Goal: Ask a question

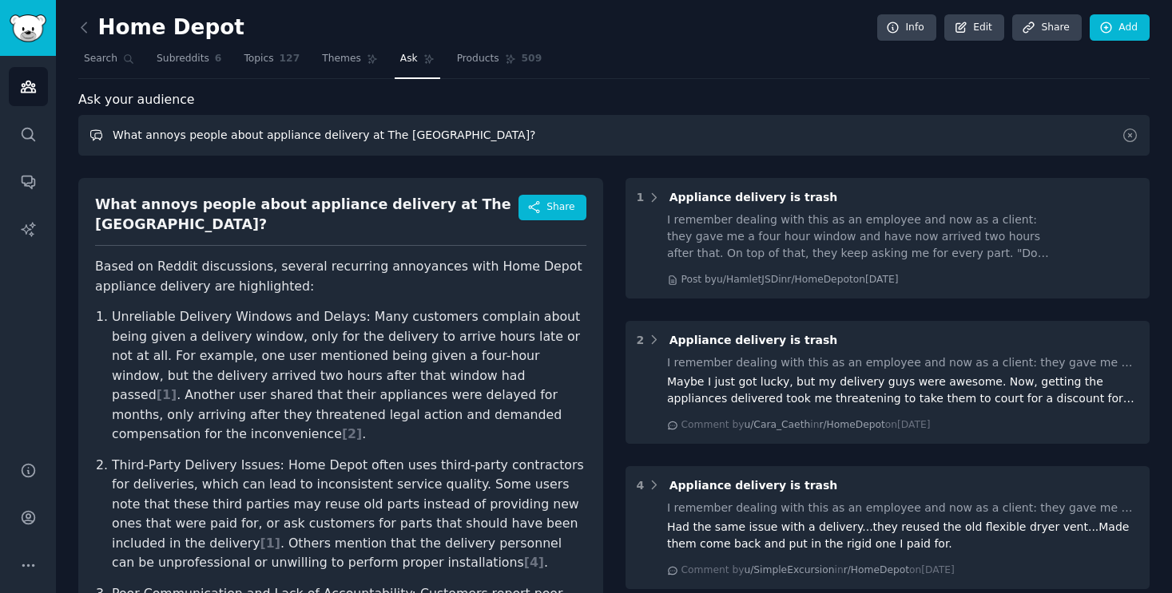
click at [273, 136] on input "What annoys people about appliance delivery at The [GEOGRAPHIC_DATA]?" at bounding box center [613, 135] width 1071 height 41
click at [1131, 134] on icon at bounding box center [1129, 135] width 17 height 17
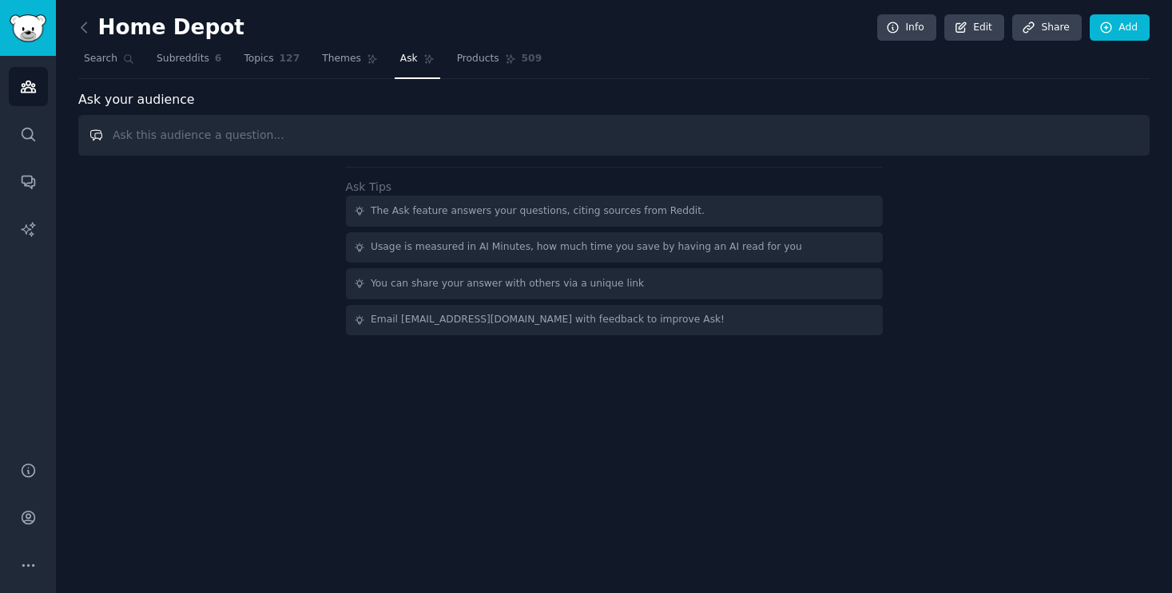
click at [637, 138] on input "text" at bounding box center [613, 135] width 1071 height 41
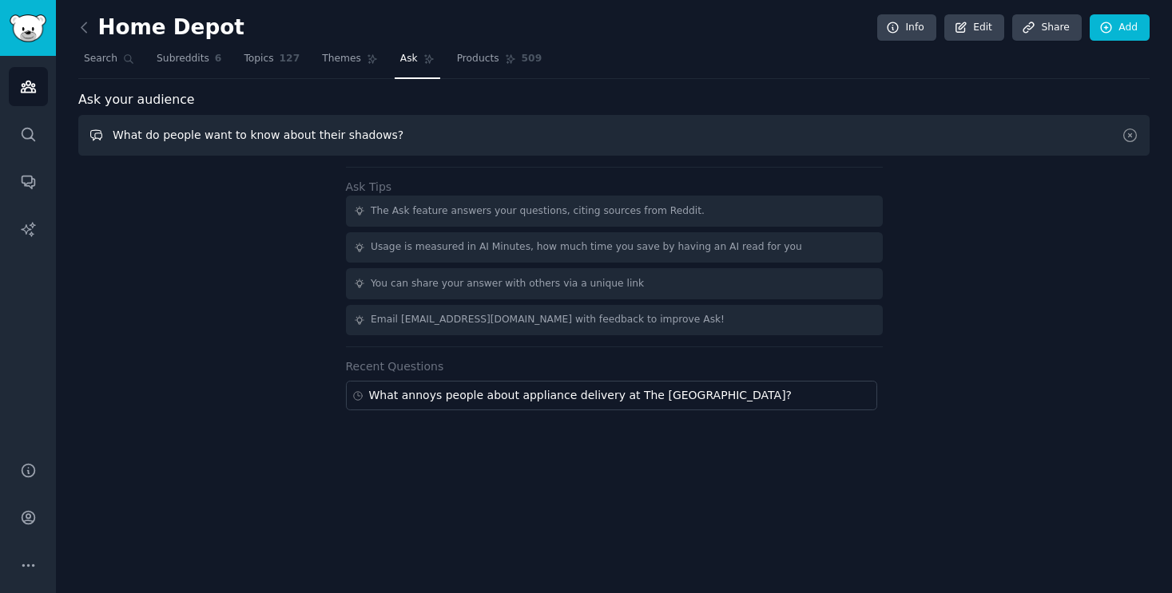
type input "What do people want to know about their shadows?"
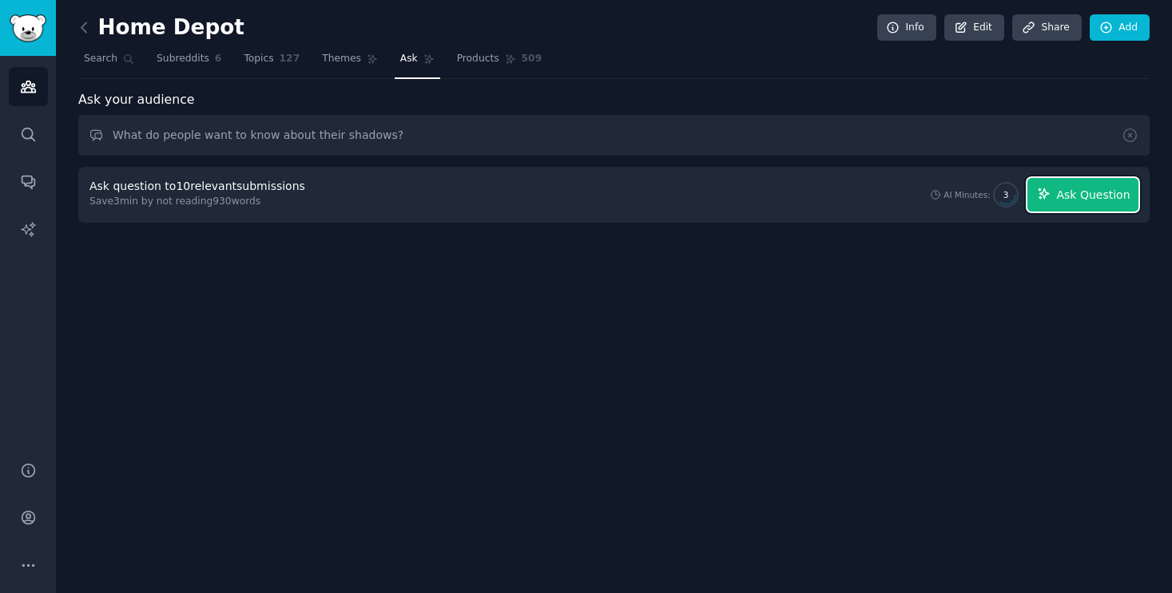
click at [1095, 198] on span "Ask Question" at bounding box center [1092, 195] width 73 height 17
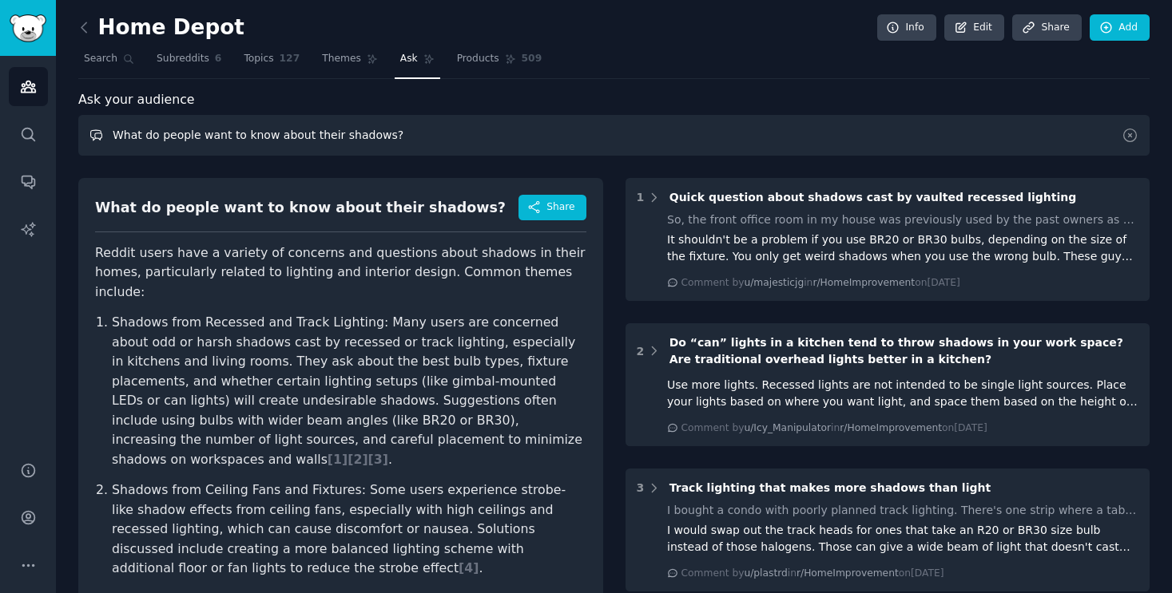
drag, startPoint x: 414, startPoint y: 144, endPoint x: 117, endPoint y: 138, distance: 297.2
click at [117, 138] on input "What do people want to know about their shadows?" at bounding box center [613, 135] width 1071 height 41
click at [29, 96] on link "Audiences" at bounding box center [28, 86] width 39 height 39
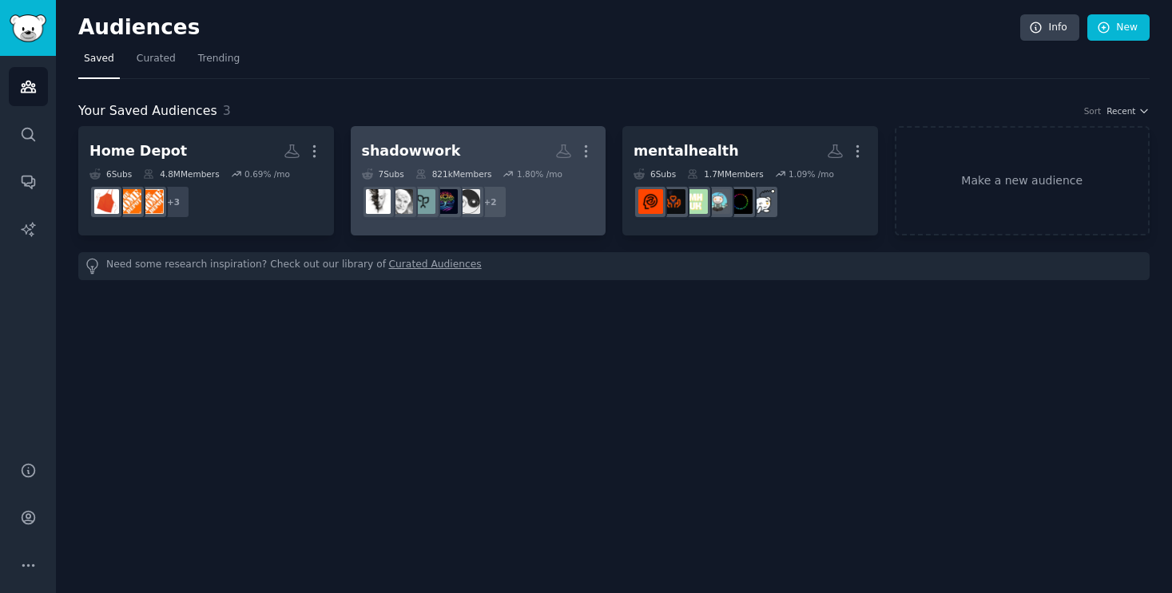
click at [479, 162] on h2 "shadowwork More" at bounding box center [478, 151] width 233 height 28
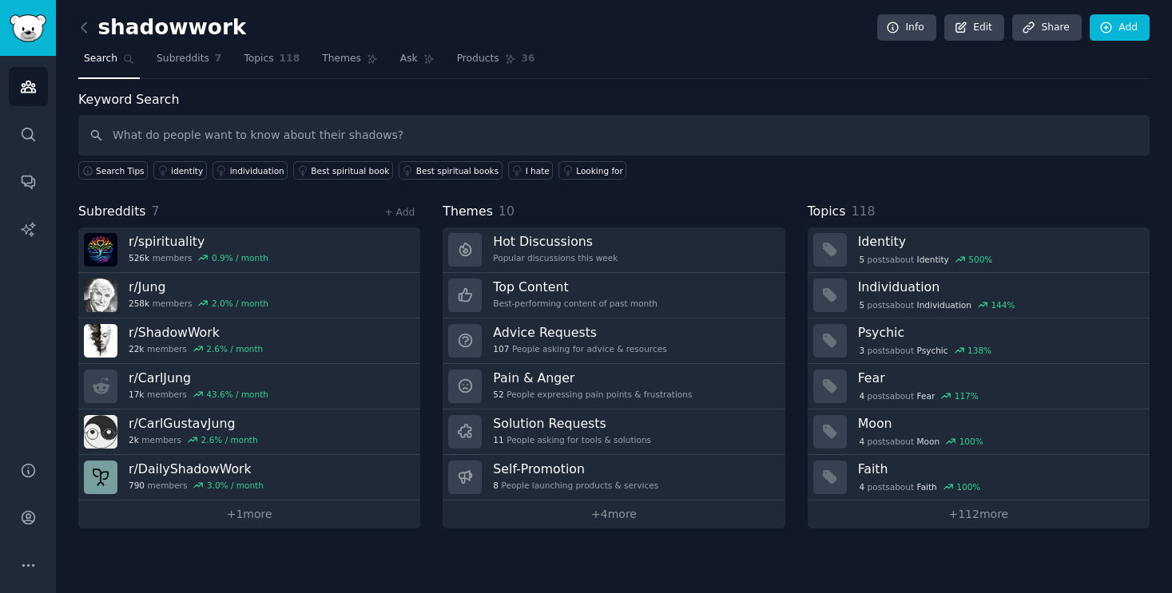
type input "What do people want to know about their shadows?"
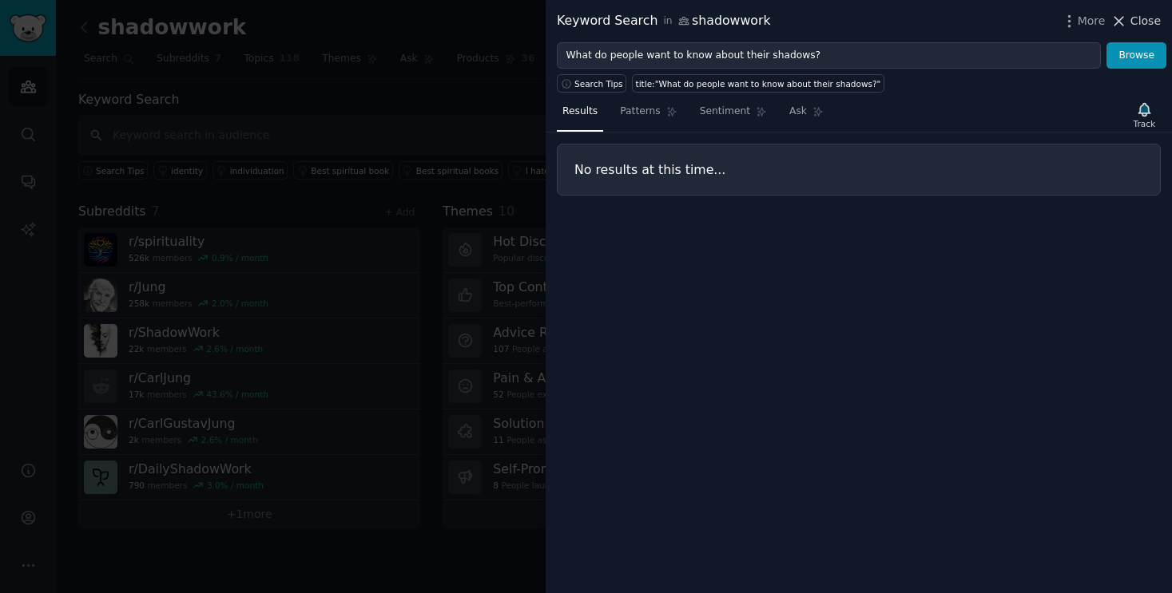
click at [1150, 21] on span "Close" at bounding box center [1145, 21] width 30 height 17
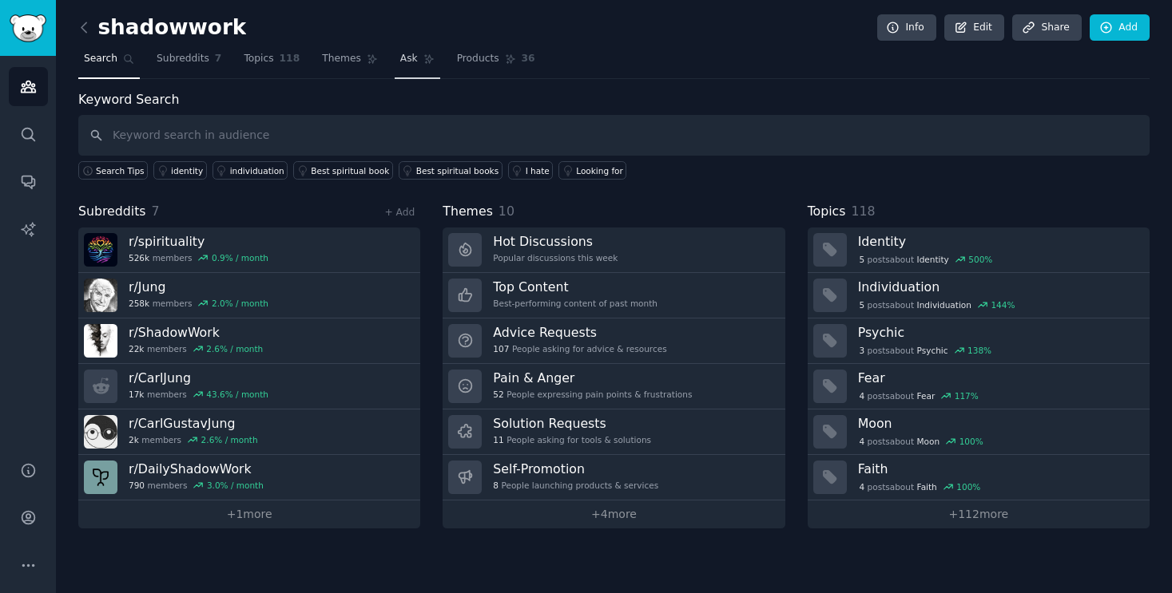
click at [412, 63] on link "Ask" at bounding box center [418, 62] width 46 height 33
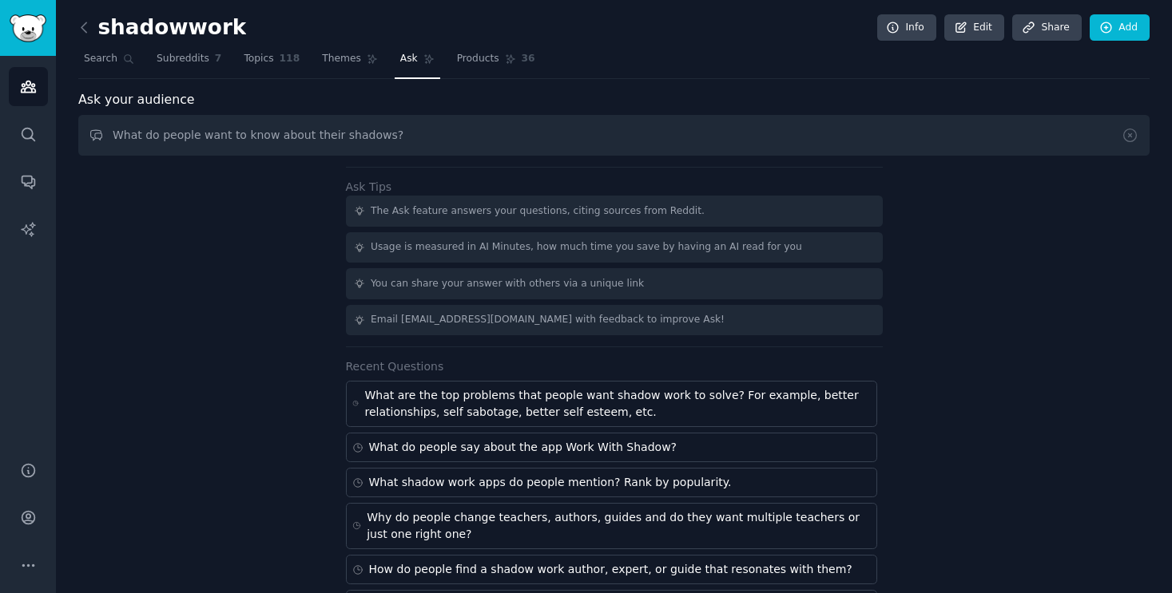
type input "What do people want to know about their shadows?"
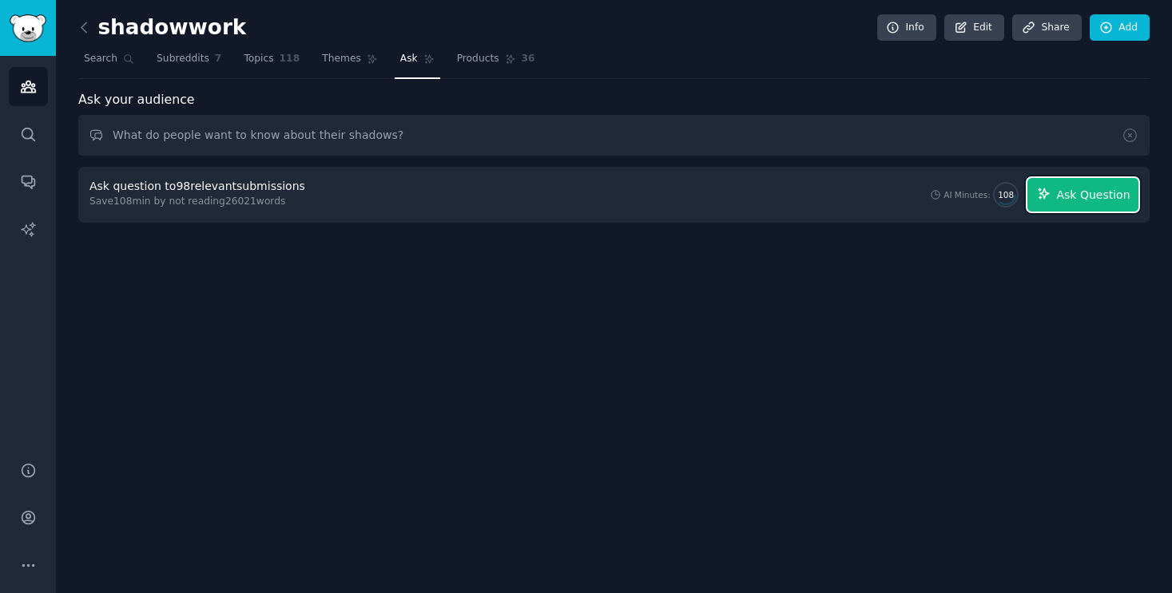
click at [1088, 200] on span "Ask Question" at bounding box center [1092, 195] width 73 height 17
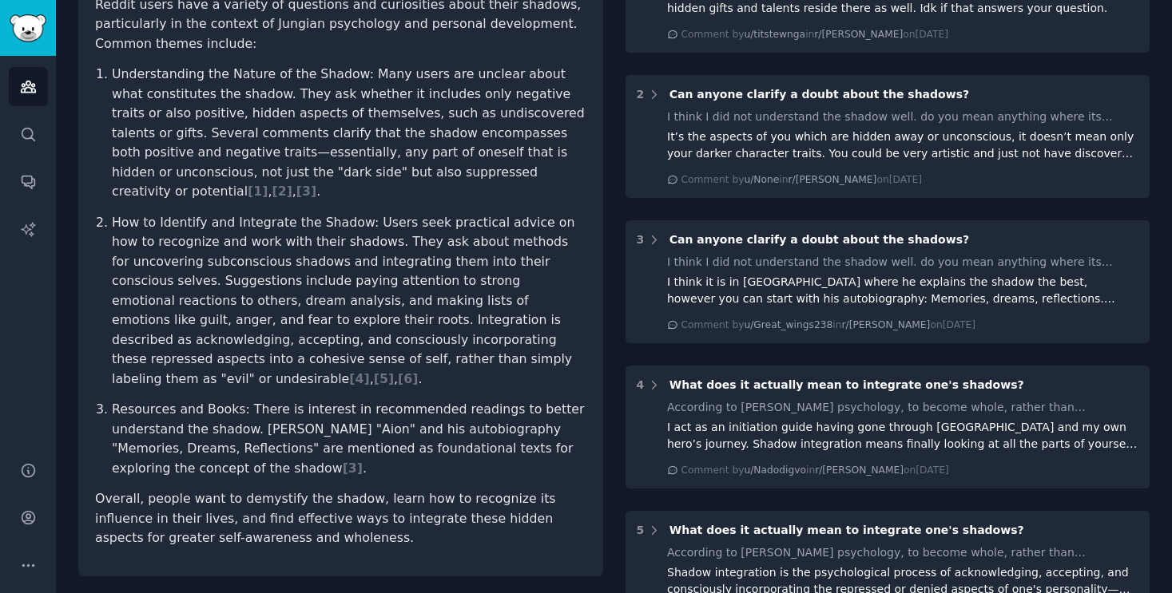
scroll to position [251, 0]
